Goal: Information Seeking & Learning: Learn about a topic

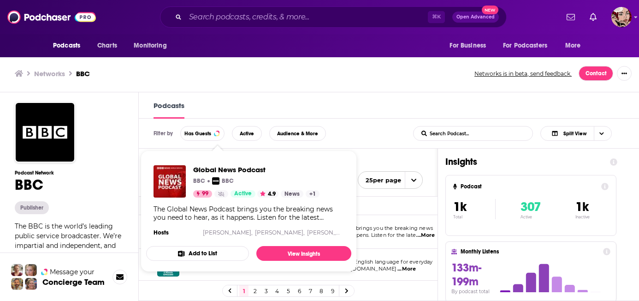
click at [265, 156] on h1 "Podcasts" at bounding box center [288, 162] width 269 height 12
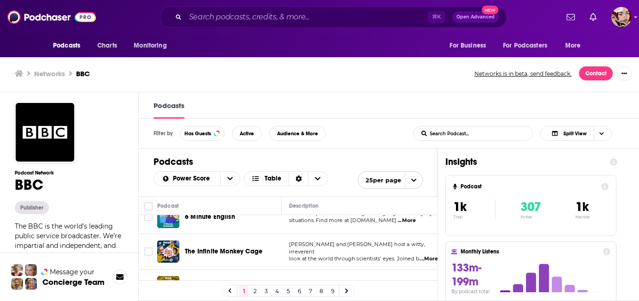
scroll to position [49, 0]
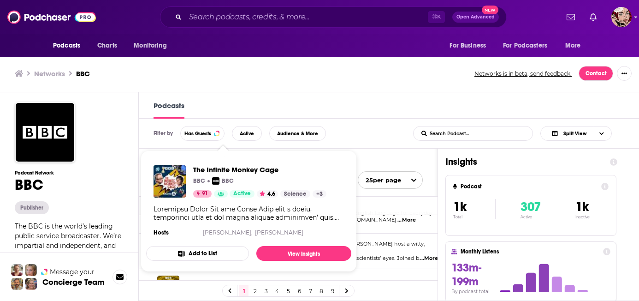
click at [382, 124] on div "Filter by Has Guests Active Audience & More List Search Input Search Podcast...…" at bounding box center [389, 133] width 500 height 30
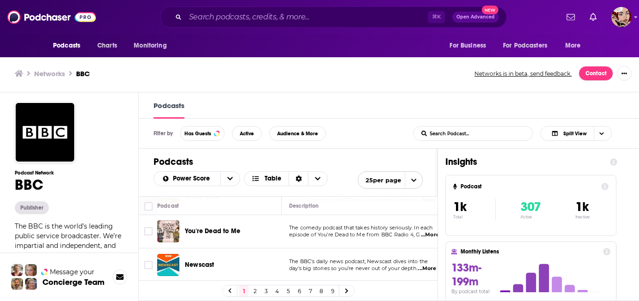
scroll to position [132, 0]
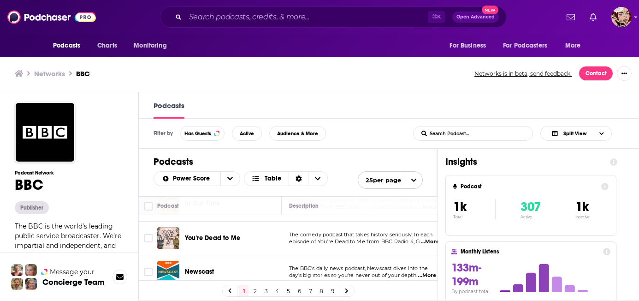
click at [260, 148] on div "Podcasts Power Score Table 25 per page" at bounding box center [288, 171] width 299 height 47
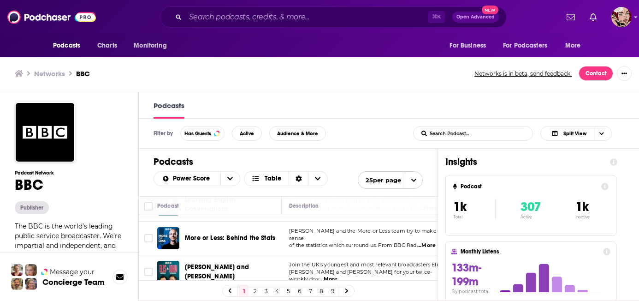
scroll to position [267, 0]
click at [310, 126] on div "Filter by Has Guests Active Audience & More List Search Input Search Podcast...…" at bounding box center [389, 133] width 500 height 30
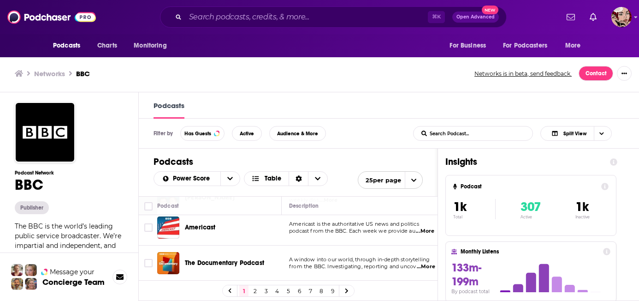
scroll to position [351, 0]
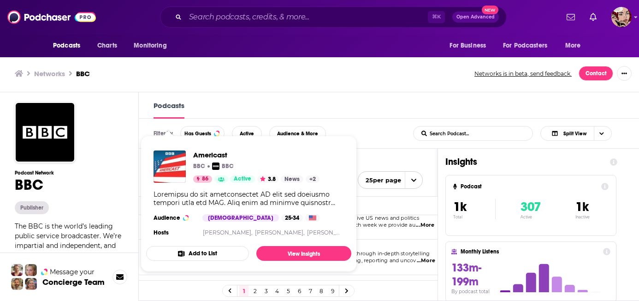
click at [264, 93] on div "Podcasts" at bounding box center [389, 105] width 500 height 26
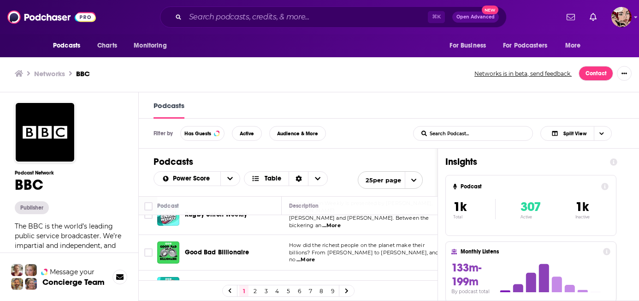
scroll to position [508, 0]
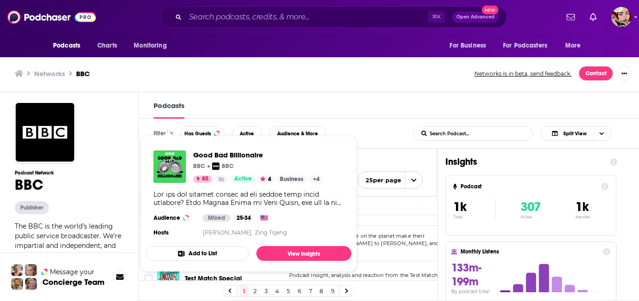
click at [334, 118] on div "Filter by Has Guests Active Audience & More List Search Input Search Podcast...…" at bounding box center [389, 133] width 500 height 30
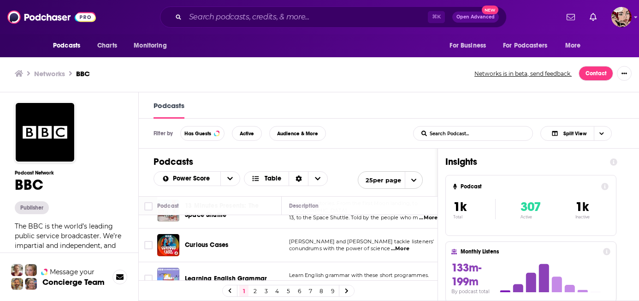
scroll to position [684, 0]
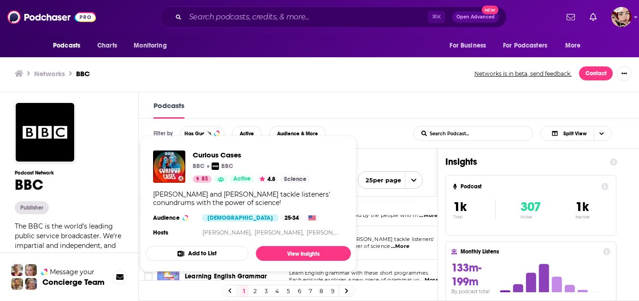
click at [351, 118] on div "Filter by Has Guests Active Audience & More List Search Input Search Podcast...…" at bounding box center [389, 133] width 500 height 30
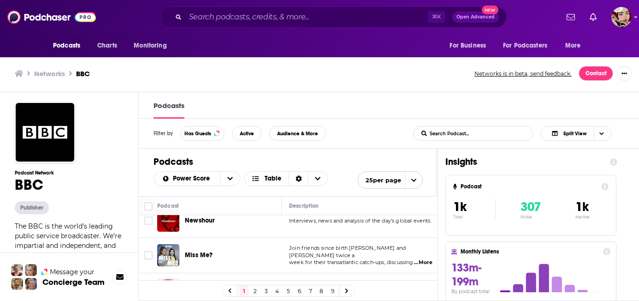
scroll to position [774, 0]
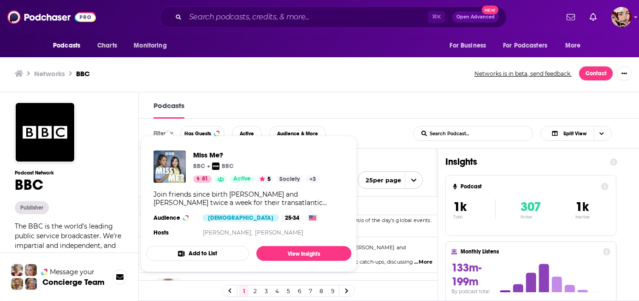
click at [357, 118] on div "Filter by Has Guests Active Audience & More List Search Input Search Podcast...…" at bounding box center [389, 133] width 500 height 30
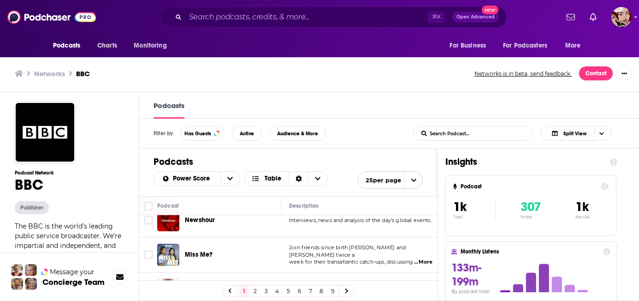
click at [260, 288] on link "2" at bounding box center [254, 290] width 9 height 11
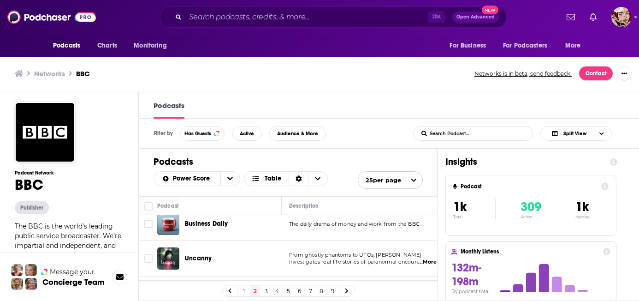
scroll to position [351, 0]
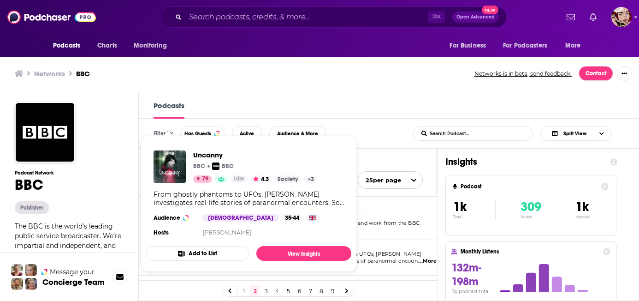
click at [355, 118] on div "Filter by Has Guests Active Audience & More List Search Input Search Podcast...…" at bounding box center [389, 133] width 500 height 30
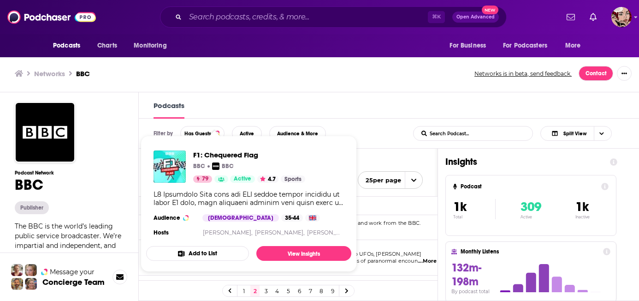
click at [210, 268] on span "F1: Chequered Flag BBC BBC 79 Active 4.7 Sports Audience Male 35-44 Hosts Jenni…" at bounding box center [248, 204] width 205 height 136
click at [229, 154] on span "F1: Chequered Flag" at bounding box center [249, 154] width 112 height 9
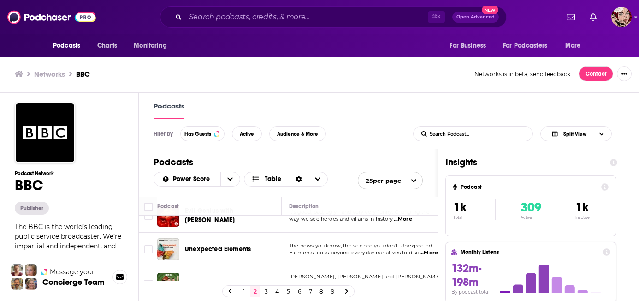
scroll to position [0, 0]
click at [270, 289] on link "3" at bounding box center [265, 290] width 9 height 11
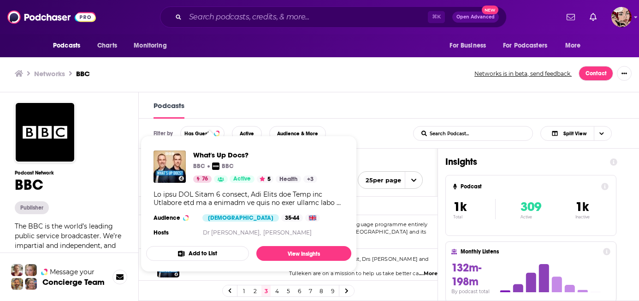
click at [225, 242] on div "What's Up Docs? BBC BBC 76 Active 5 Health + 3 Audience Female 35-44 Hosts Dr X…" at bounding box center [248, 194] width 205 height 103
click at [177, 168] on img "What's Up Docs?" at bounding box center [170, 166] width 32 height 32
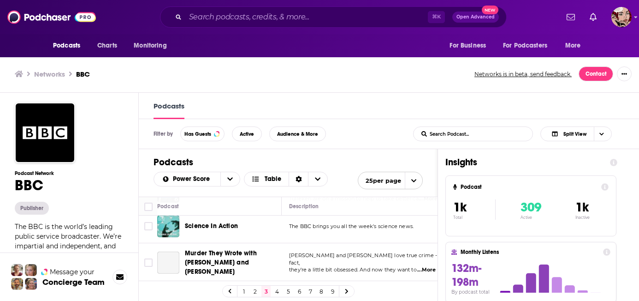
scroll to position [79, 0]
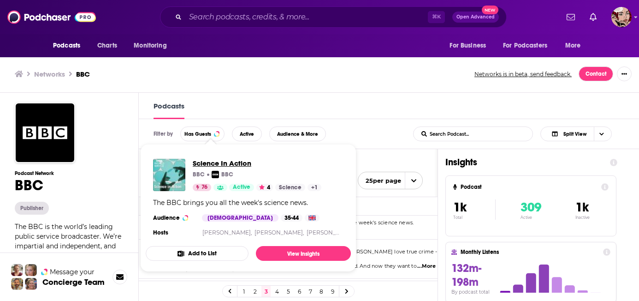
click at [214, 161] on span "Science In Action" at bounding box center [257, 163] width 129 height 9
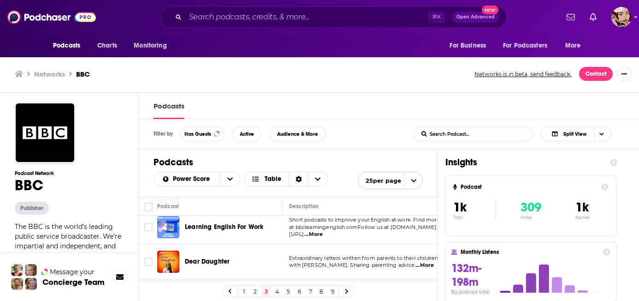
scroll to position [503, 0]
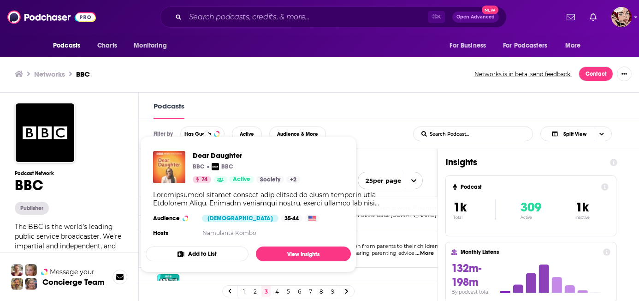
click at [177, 171] on img "Dear Daughter" at bounding box center [169, 167] width 32 height 32
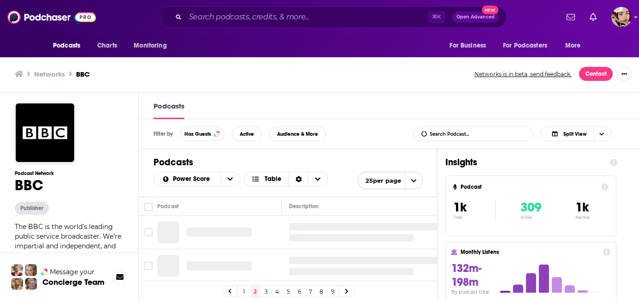
click at [248, 288] on link "1" at bounding box center [243, 290] width 9 height 11
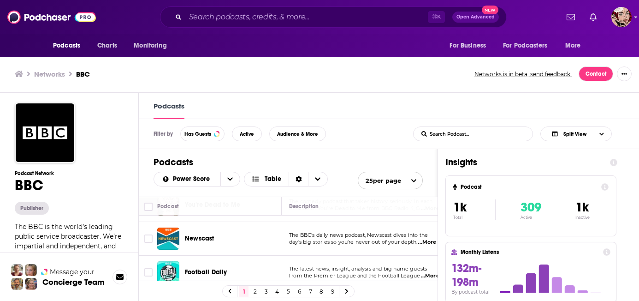
scroll to position [169, 0]
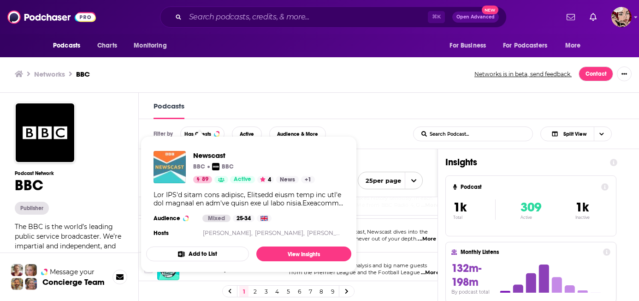
click at [173, 170] on img "Newscast" at bounding box center [170, 167] width 32 height 32
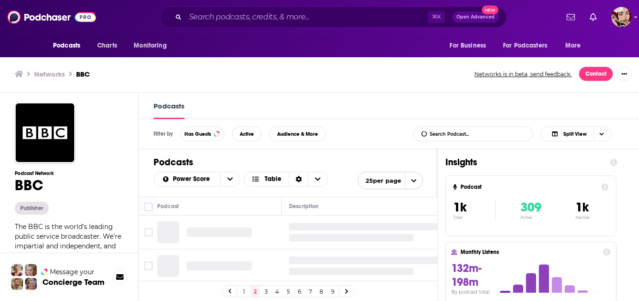
click at [248, 291] on link "1" at bounding box center [243, 290] width 9 height 11
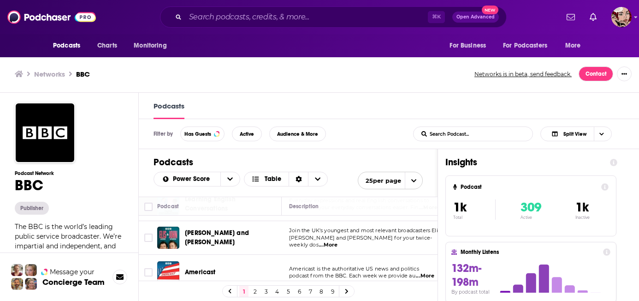
scroll to position [301, 0]
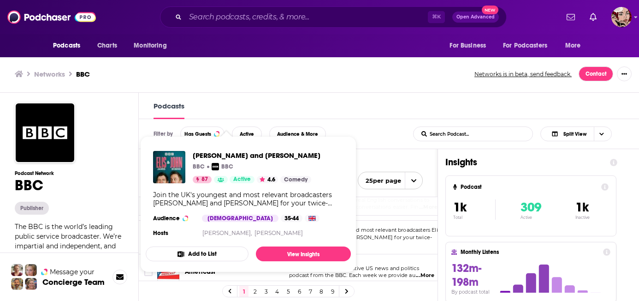
click at [228, 217] on section "Male 35-44" at bounding box center [261, 217] width 118 height 7
click at [168, 164] on img "Elis James and John Robins" at bounding box center [169, 167] width 32 height 32
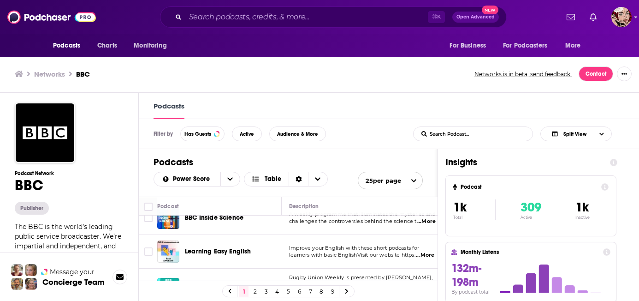
scroll to position [428, 0]
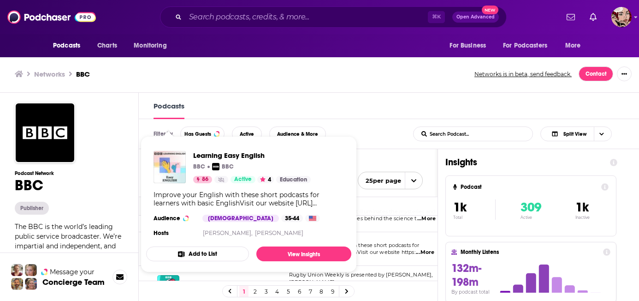
click at [163, 157] on img "Learning Easy English" at bounding box center [170, 167] width 32 height 32
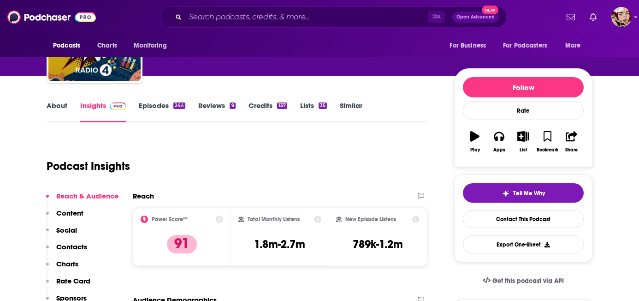
scroll to position [3, 0]
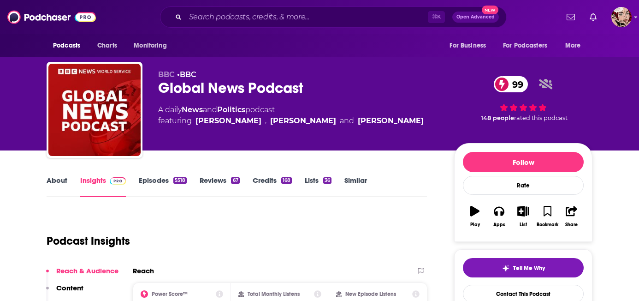
scroll to position [83, 0]
